Goal: Navigation & Orientation: Find specific page/section

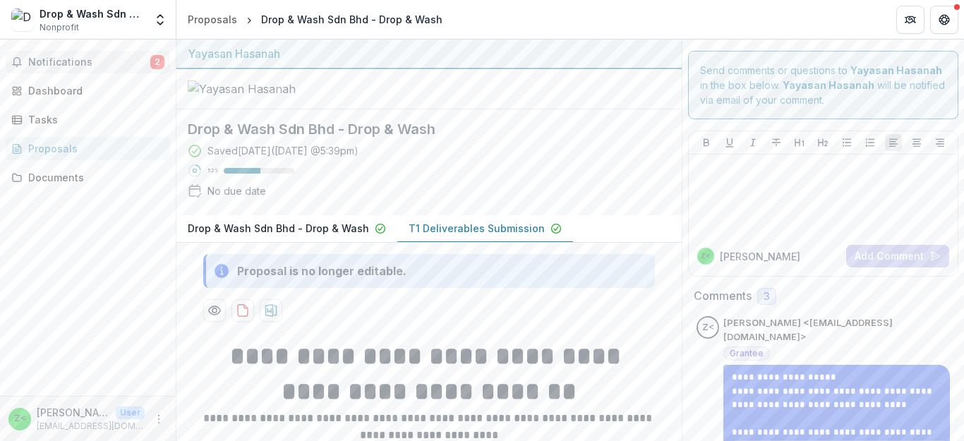
click at [132, 55] on button "Notifications 2" at bounding box center [88, 62] width 164 height 23
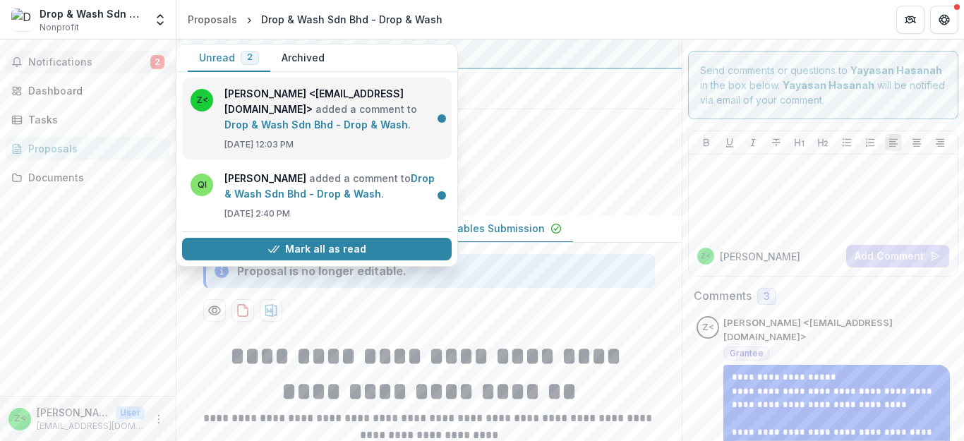
click at [408, 131] on link "Drop & Wash Sdn Bhd - Drop & Wash" at bounding box center [315, 125] width 183 height 12
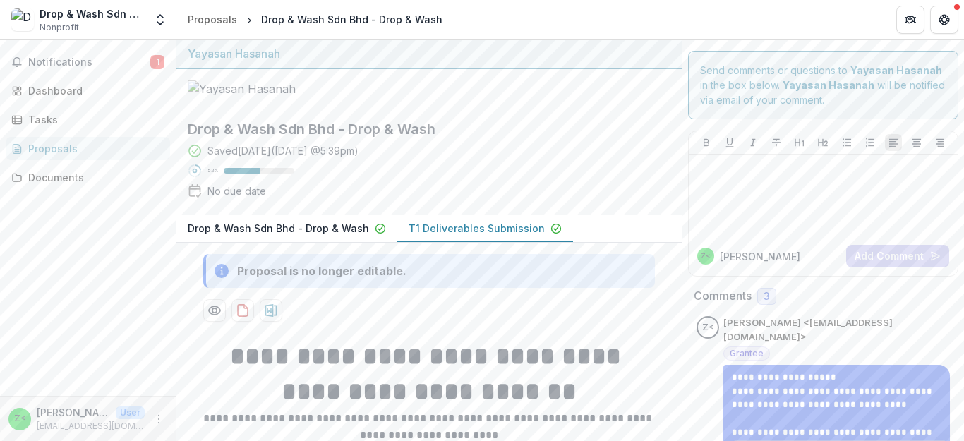
click at [119, 73] on div "Notifications 1 Dashboard Tasks Proposals Documents" at bounding box center [88, 218] width 176 height 356
click at [131, 63] on span "Notifications" at bounding box center [89, 62] width 122 height 12
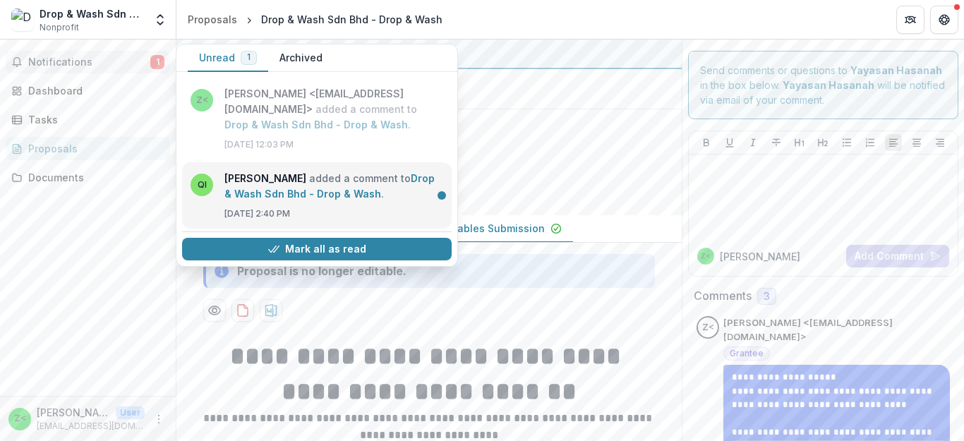
click at [407, 200] on link "Drop & Wash Sdn Bhd - Drop & Wash" at bounding box center [329, 186] width 210 height 28
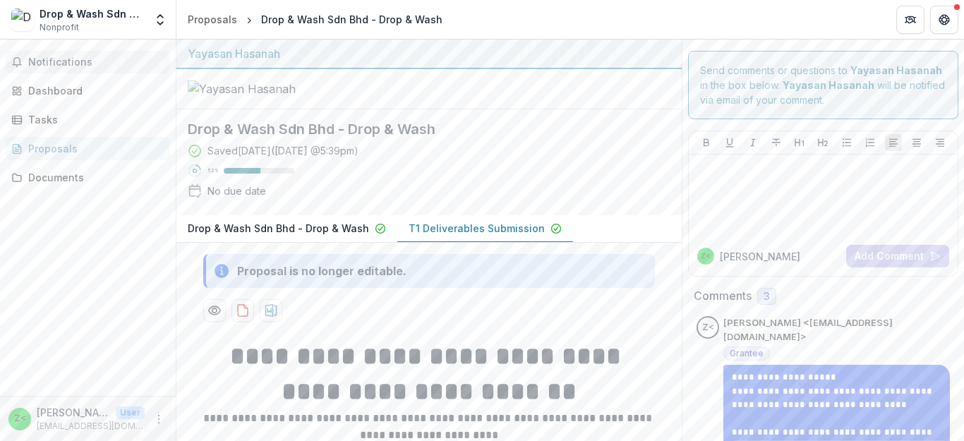
click at [77, 59] on span "Notifications" at bounding box center [96, 62] width 136 height 12
click at [538, 109] on div at bounding box center [428, 89] width 505 height 40
click at [946, 24] on icon "Get Help" at bounding box center [944, 23] width 4 height 3
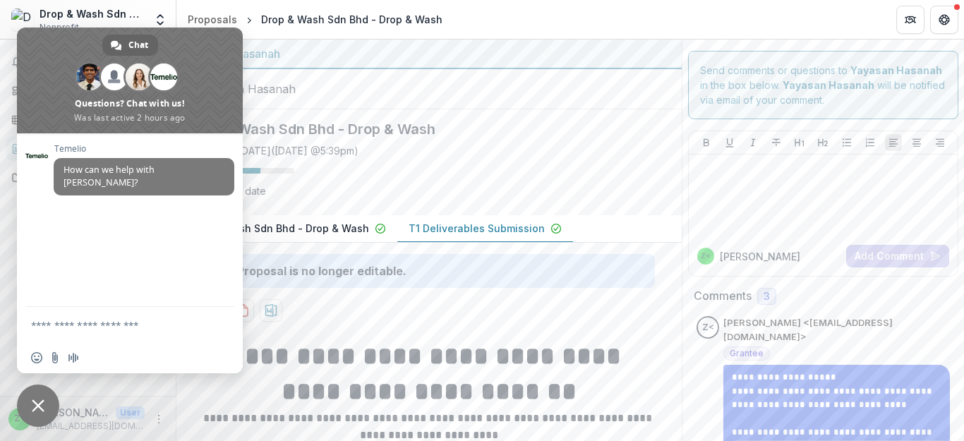
click at [633, 99] on div at bounding box center [428, 89] width 505 height 40
click at [942, 28] on button "Get Help" at bounding box center [944, 20] width 28 height 28
